Goal: Use online tool/utility

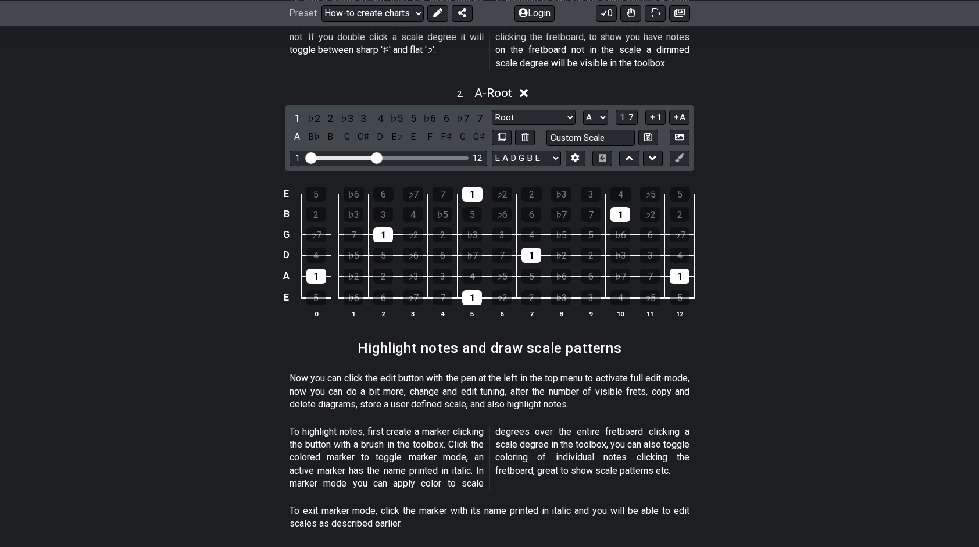
scroll to position [814, 0]
click at [477, 229] on div "♭3" at bounding box center [472, 236] width 20 height 15
click at [472, 229] on div "♭3" at bounding box center [472, 236] width 20 height 15
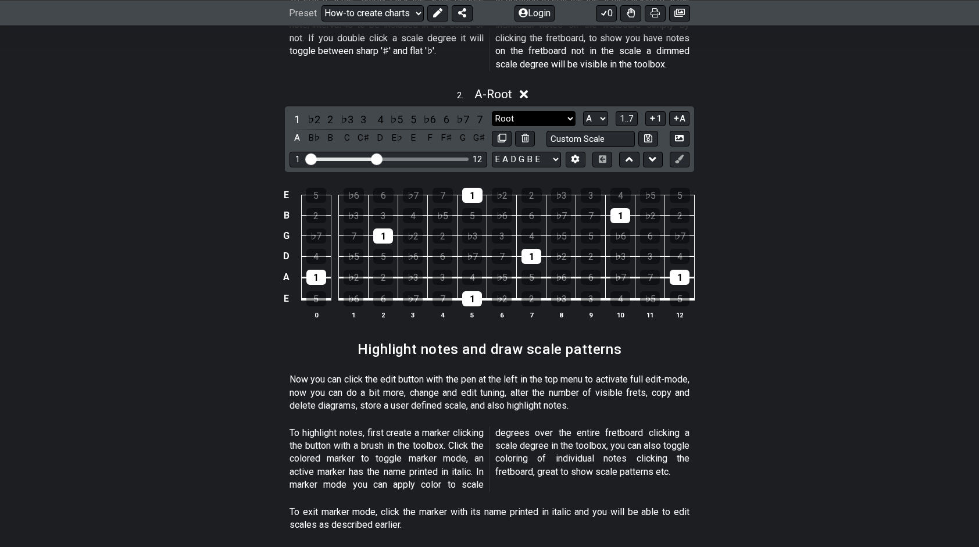
click at [571, 111] on select "Root Root Minor Pentatonic Major Pentatonic Minor Blues Major Blues Major / Ion…" at bounding box center [534, 119] width 84 height 16
click at [779, 151] on div "2 . A - Root 1 ♭2 2 ♭3 3 4 ♭5 5 ♭6 6 ♭7 7 A B♭ B C C♯ D E♭ E F F♯ G G♯ Root Roo…" at bounding box center [489, 208] width 979 height 256
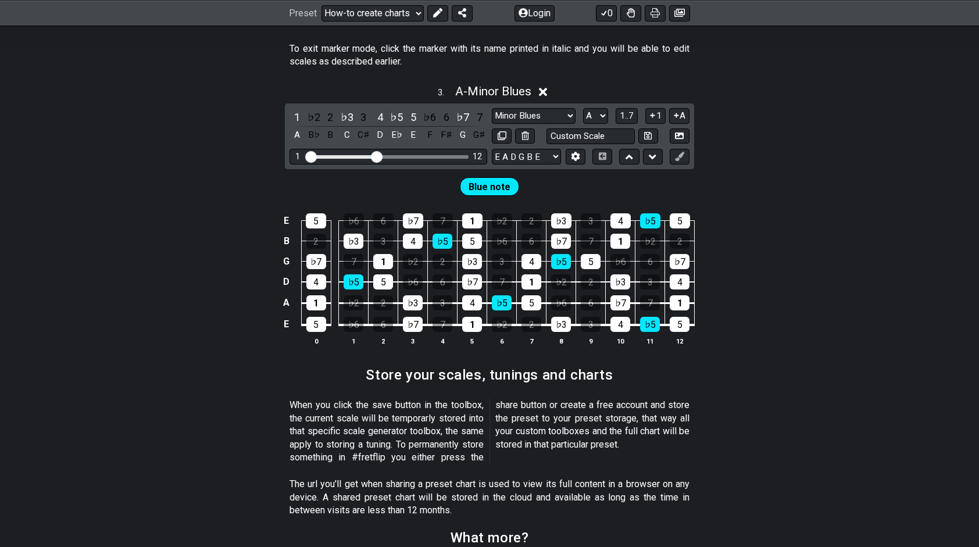
scroll to position [1279, 0]
